Goal: Navigation & Orientation: Go to known website

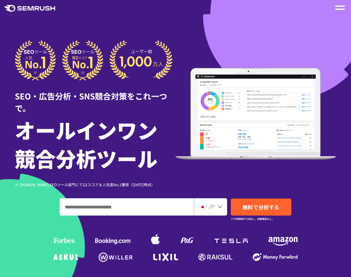
click at [338, 10] on span at bounding box center [341, 9] width 10 height 1
click at [335, 7] on div at bounding box center [340, 7] width 13 height 11
